Goal: Check status

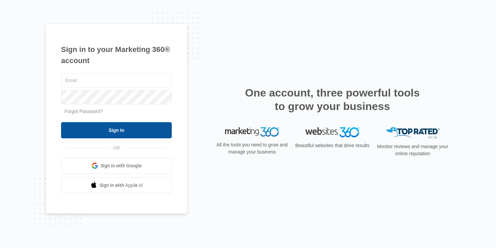
type input "[PERSON_NAME][EMAIL_ADDRESS][PERSON_NAME][DOMAIN_NAME]"
click at [134, 132] on input "Sign In" at bounding box center [116, 130] width 111 height 16
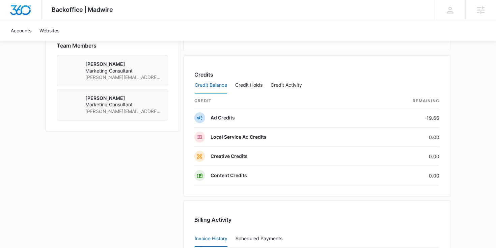
scroll to position [482, 0]
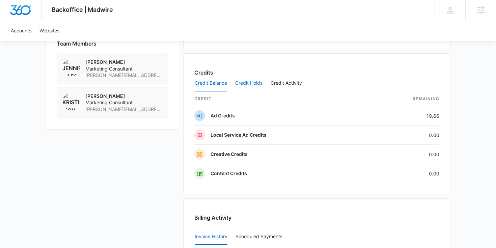
click at [254, 83] on button "Credit Holds" at bounding box center [248, 83] width 27 height 16
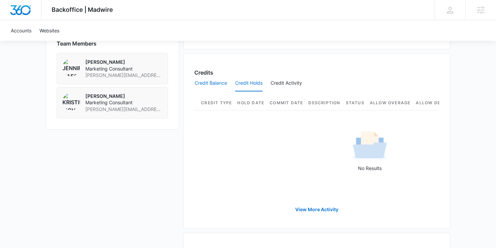
click at [211, 79] on button "Credit Balance" at bounding box center [211, 83] width 32 height 16
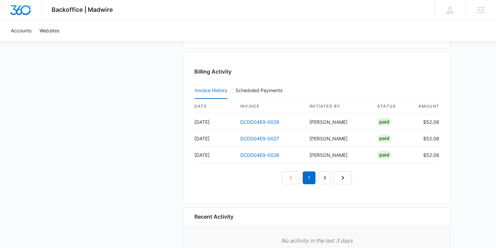
scroll to position [629, 0]
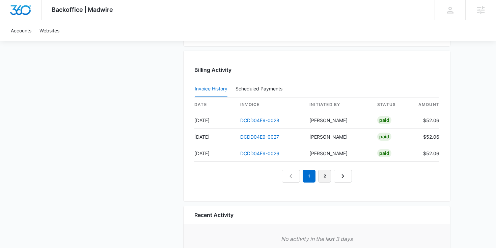
click at [325, 177] on link "2" at bounding box center [324, 176] width 13 height 13
